Goal: Leave review/rating: Share an evaluation or opinion about a product, service, or content

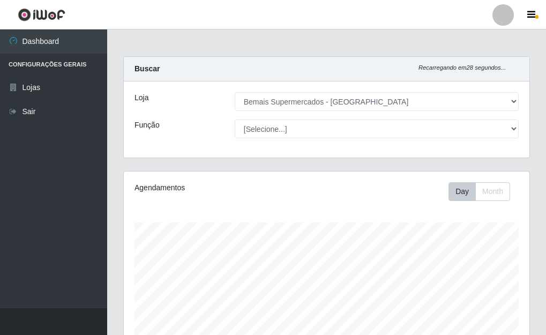
select select "249"
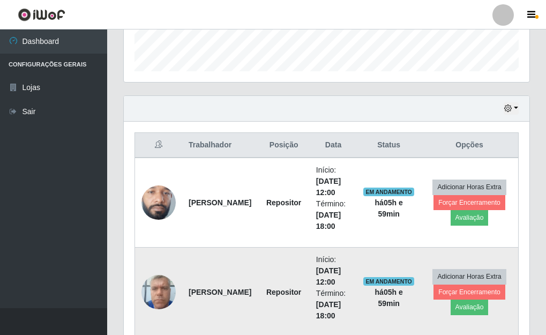
scroll to position [366, 0]
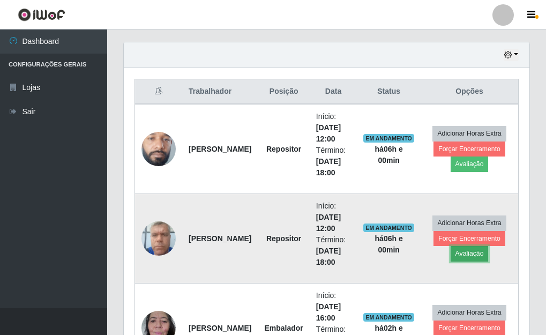
click at [464, 256] on button "Avaliação" at bounding box center [470, 253] width 38 height 15
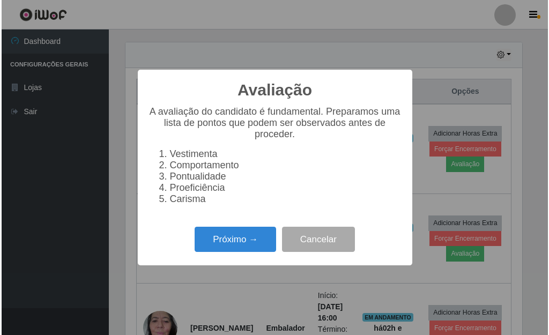
scroll to position [223, 399]
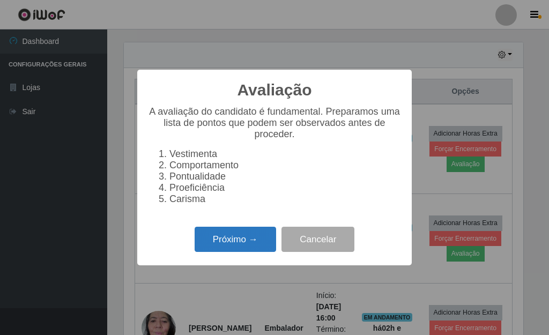
click at [218, 247] on button "Próximo →" at bounding box center [235, 239] width 81 height 25
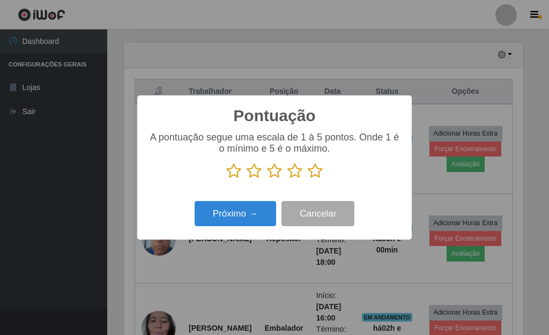
scroll to position [535955, 535778]
click at [320, 168] on icon at bounding box center [315, 171] width 15 height 16
click at [308, 179] on input "radio" at bounding box center [308, 179] width 0 height 0
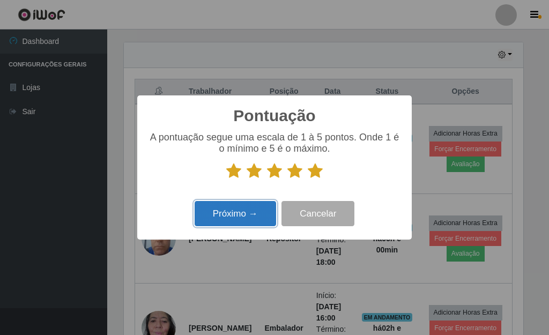
drag, startPoint x: 244, startPoint y: 215, endPoint x: 246, endPoint y: 208, distance: 7.8
click at [246, 208] on button "Próximo →" at bounding box center [235, 213] width 81 height 25
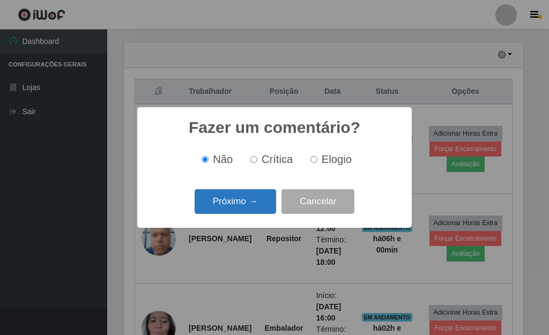
click at [251, 202] on button "Próximo →" at bounding box center [235, 201] width 81 height 25
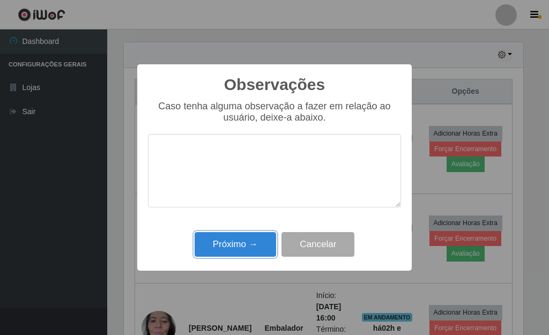
drag, startPoint x: 236, startPoint y: 248, endPoint x: 232, endPoint y: 237, distance: 11.4
click at [236, 245] on button "Próximo →" at bounding box center [235, 244] width 81 height 25
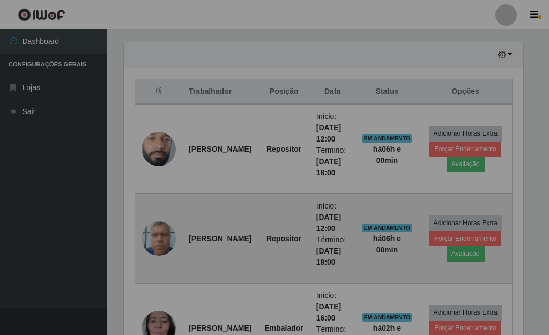
scroll to position [223, 406]
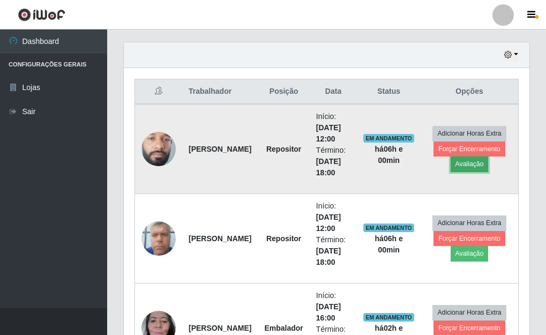
click at [472, 164] on button "Avaliação" at bounding box center [470, 164] width 38 height 15
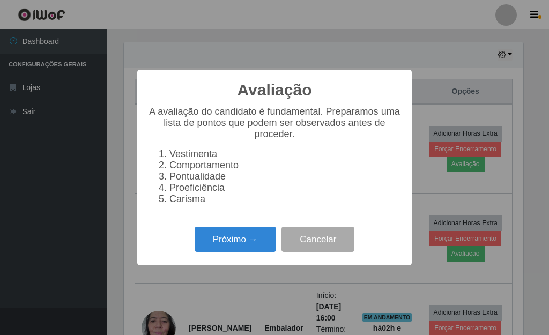
scroll to position [223, 399]
click at [216, 244] on button "Próximo →" at bounding box center [235, 239] width 81 height 25
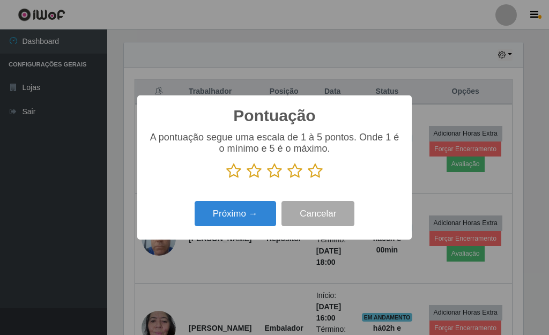
click at [293, 173] on icon at bounding box center [294, 171] width 15 height 16
click at [287, 179] on input "radio" at bounding box center [287, 179] width 0 height 0
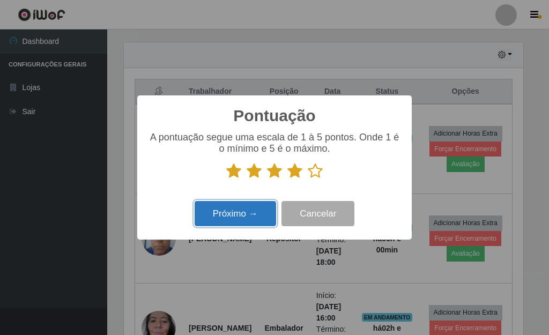
click at [244, 213] on button "Próximo →" at bounding box center [235, 213] width 81 height 25
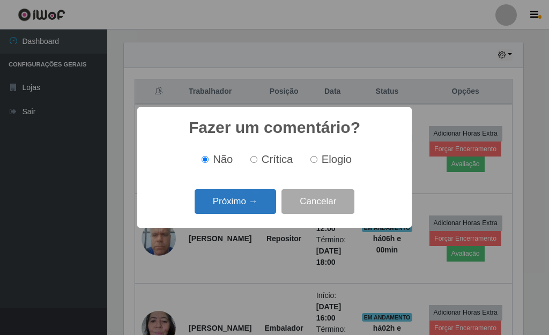
click at [246, 210] on button "Próximo →" at bounding box center [235, 201] width 81 height 25
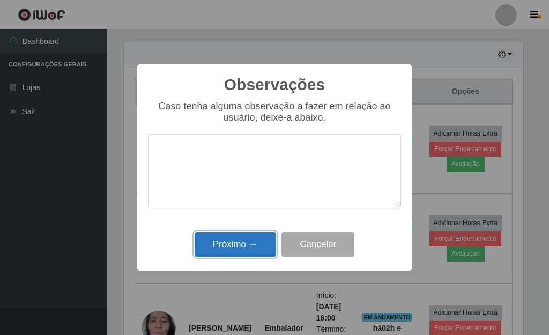
click at [228, 243] on button "Próximo →" at bounding box center [235, 244] width 81 height 25
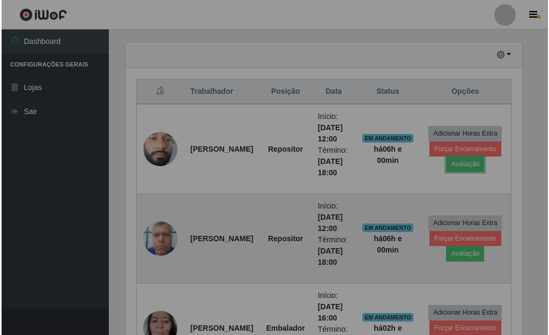
scroll to position [223, 406]
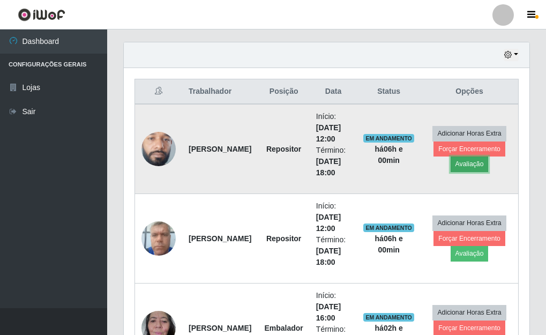
click at [472, 169] on button "Avaliação" at bounding box center [470, 164] width 38 height 15
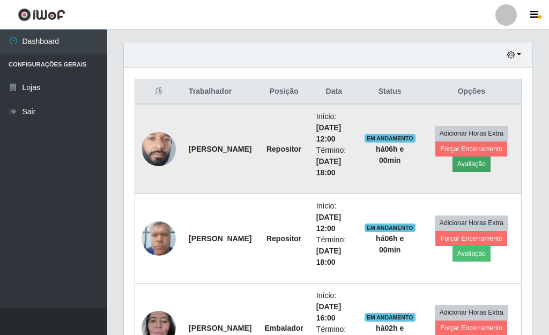
scroll to position [223, 399]
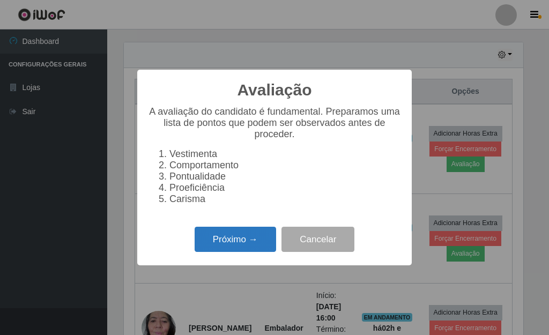
click at [255, 250] on button "Próximo →" at bounding box center [235, 239] width 81 height 25
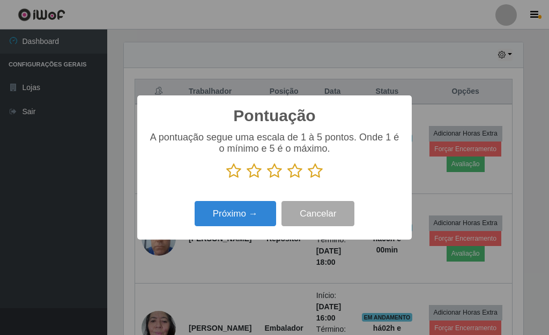
click at [317, 171] on icon at bounding box center [315, 171] width 15 height 16
click at [308, 179] on input "radio" at bounding box center [308, 179] width 0 height 0
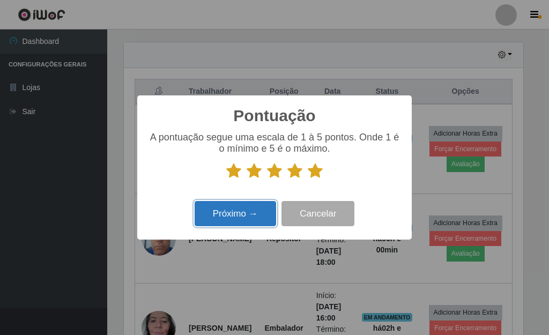
drag, startPoint x: 265, startPoint y: 212, endPoint x: 263, endPoint y: 207, distance: 5.6
click at [263, 207] on button "Próximo →" at bounding box center [235, 213] width 81 height 25
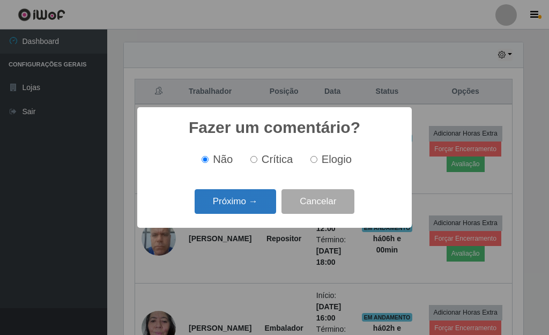
click at [263, 205] on button "Próximo →" at bounding box center [235, 201] width 81 height 25
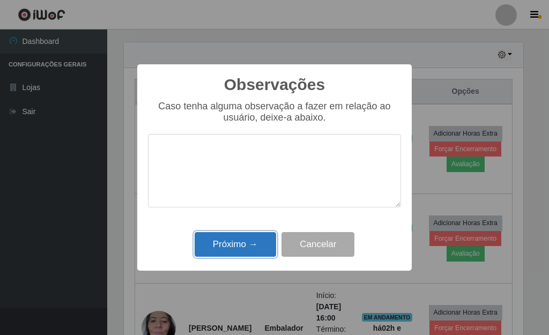
click at [250, 244] on button "Próximo →" at bounding box center [235, 244] width 81 height 25
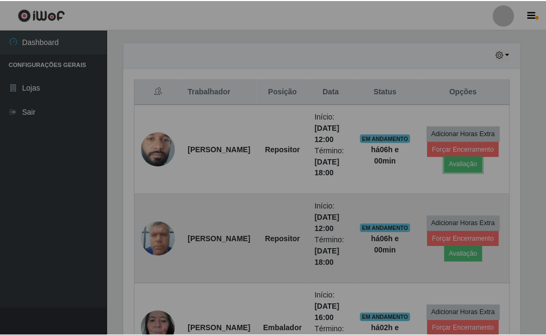
scroll to position [223, 406]
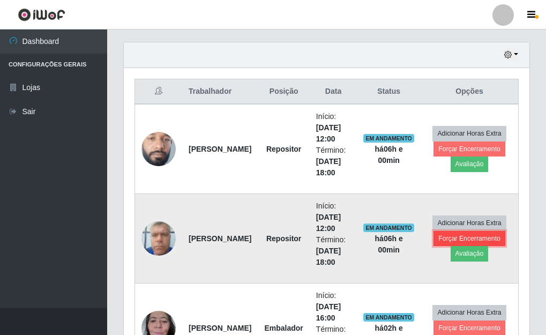
click at [444, 242] on button "Forçar Encerramento" at bounding box center [470, 238] width 72 height 15
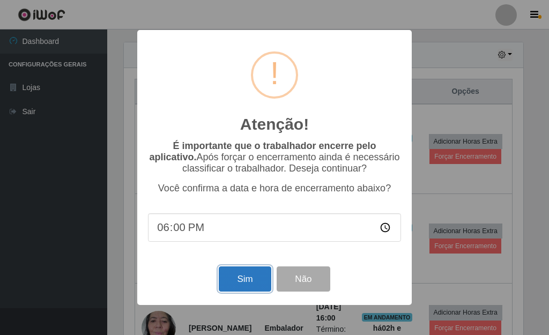
click at [235, 284] on button "Sim" at bounding box center [245, 278] width 52 height 25
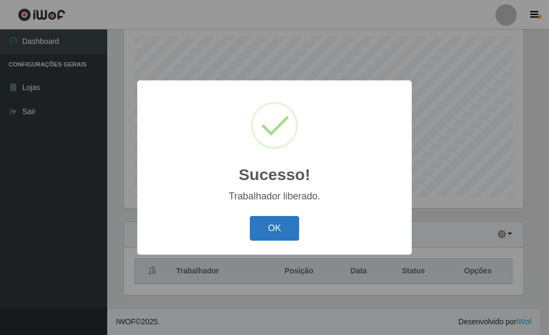
click at [275, 236] on button "OK" at bounding box center [275, 228] width 50 height 25
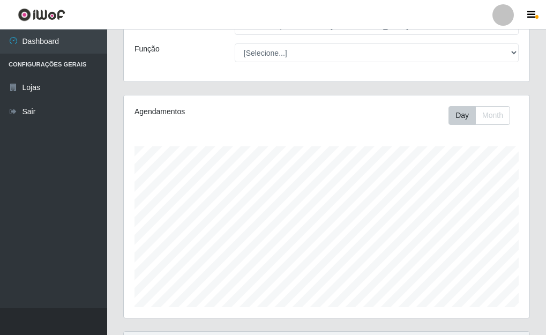
scroll to position [25, 0]
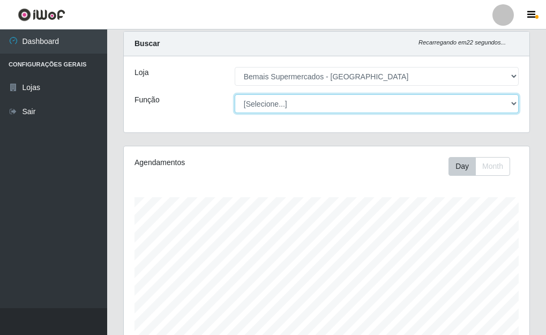
click at [303, 104] on select "[Selecione...] ASG ASG + ASG ++ Auxiliar de Depósito Auxiliar de Depósito + Aux…" at bounding box center [377, 103] width 284 height 19
click at [235, 94] on select "[Selecione...] ASG ASG + ASG ++ Auxiliar de Depósito Auxiliar de Depósito + Aux…" at bounding box center [377, 103] width 284 height 19
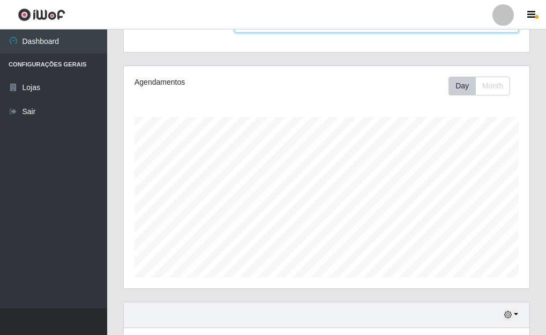
scroll to position [186, 0]
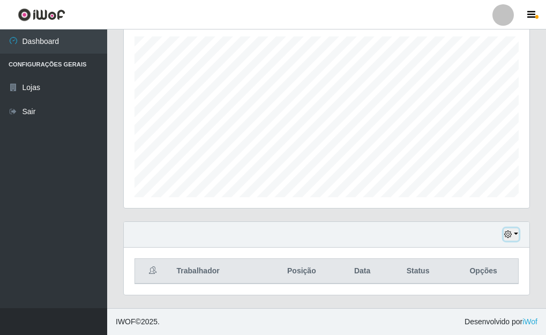
click at [512, 233] on icon "button" at bounding box center [509, 235] width 8 height 8
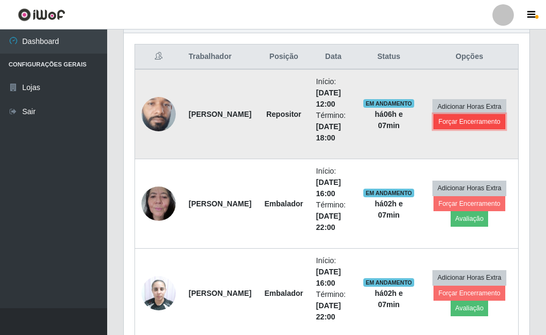
click at [482, 127] on button "Forçar Encerramento" at bounding box center [470, 121] width 72 height 15
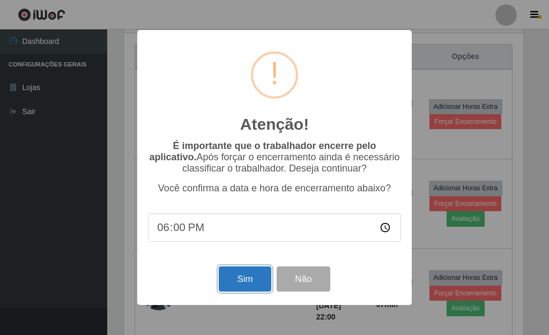
click at [246, 277] on button "Sim" at bounding box center [245, 278] width 52 height 25
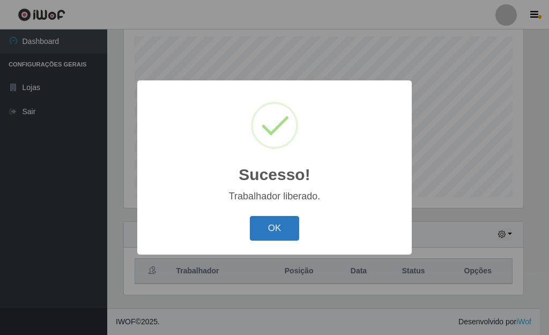
click at [258, 228] on button "OK" at bounding box center [275, 228] width 50 height 25
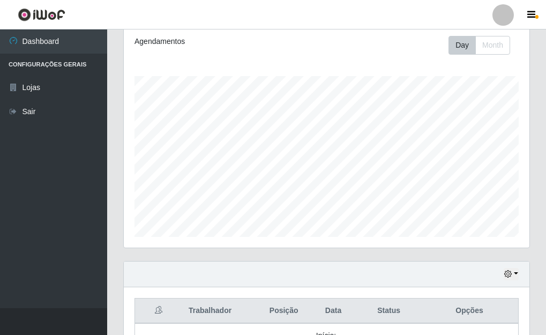
scroll to position [133, 0]
